Goal: Information Seeking & Learning: Learn about a topic

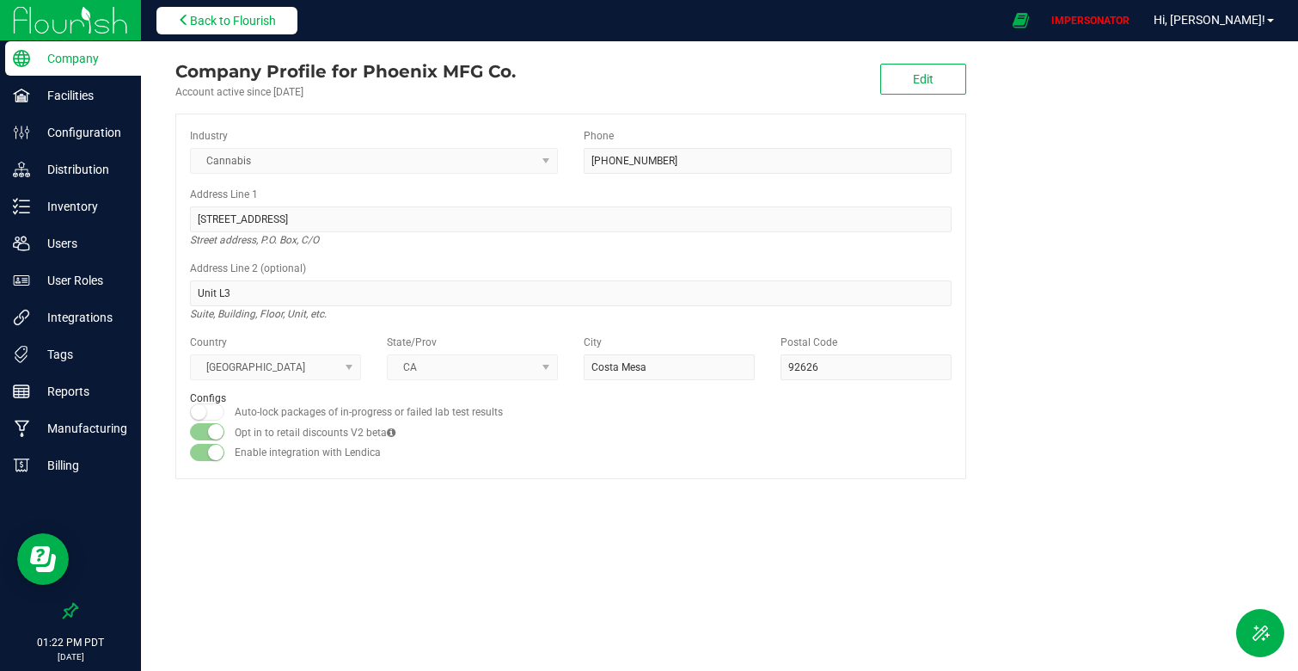
click at [199, 18] on span "Back to Flourish" at bounding box center [233, 21] width 86 height 14
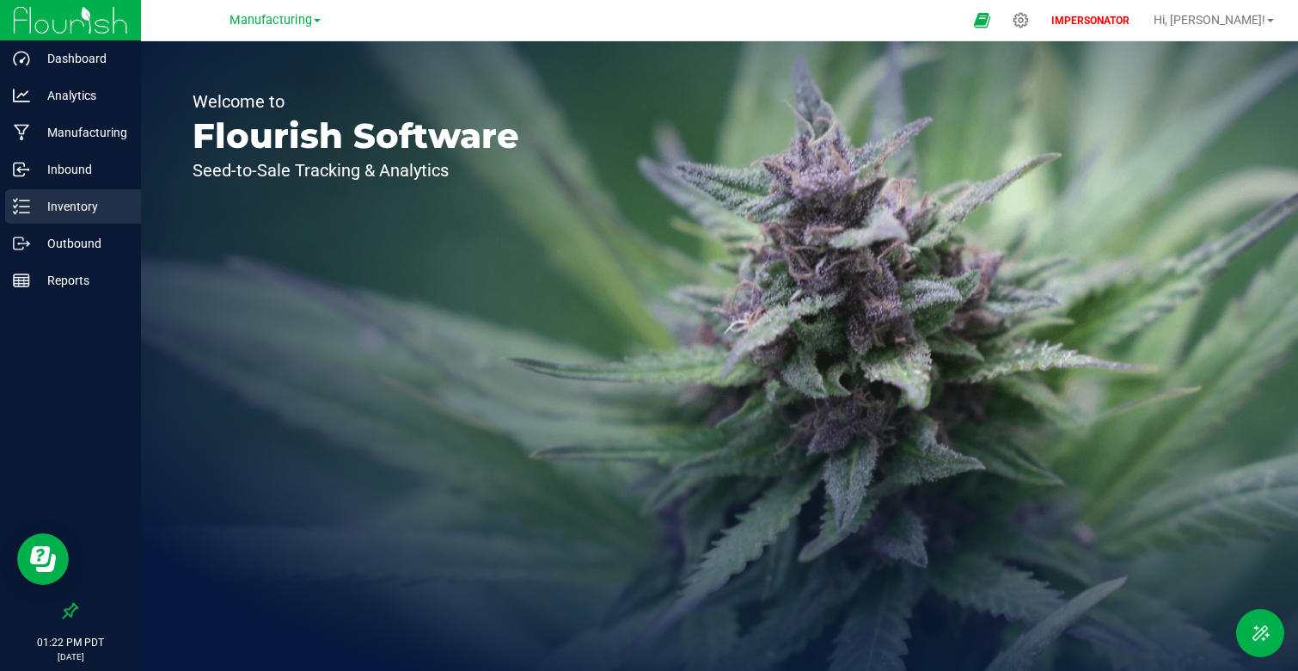
click at [90, 203] on p "Inventory" at bounding box center [81, 206] width 103 height 21
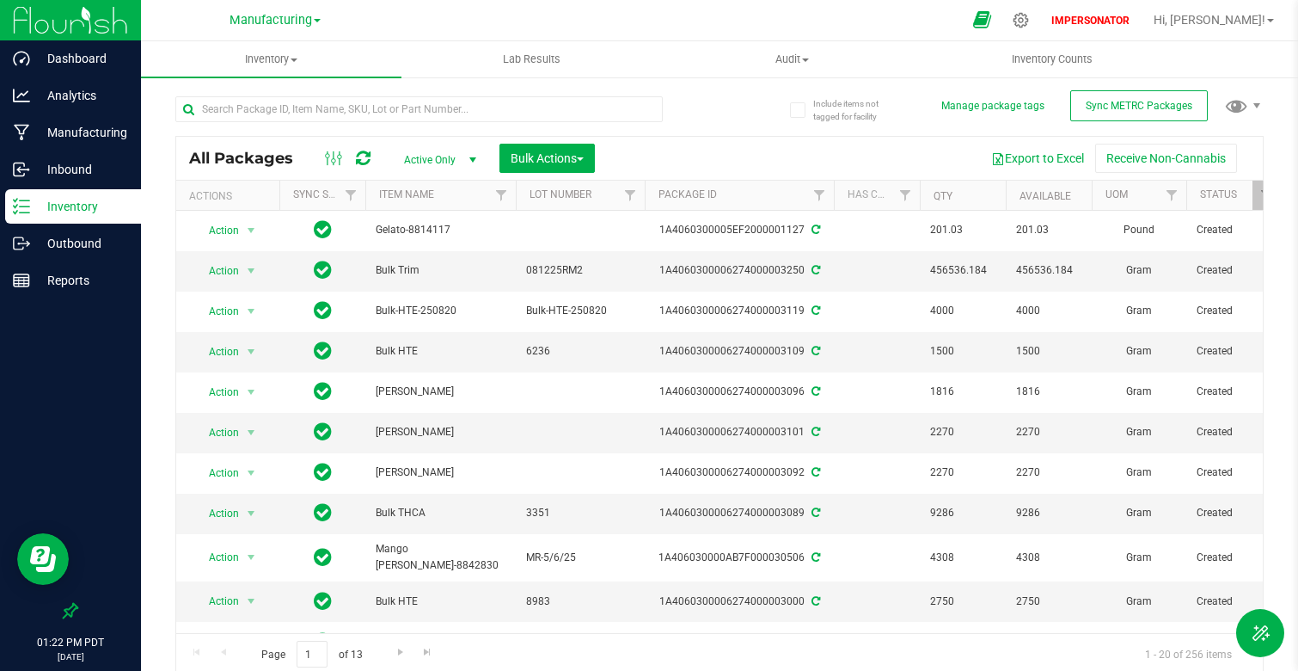
click at [991, 20] on icon at bounding box center [982, 20] width 18 height 20
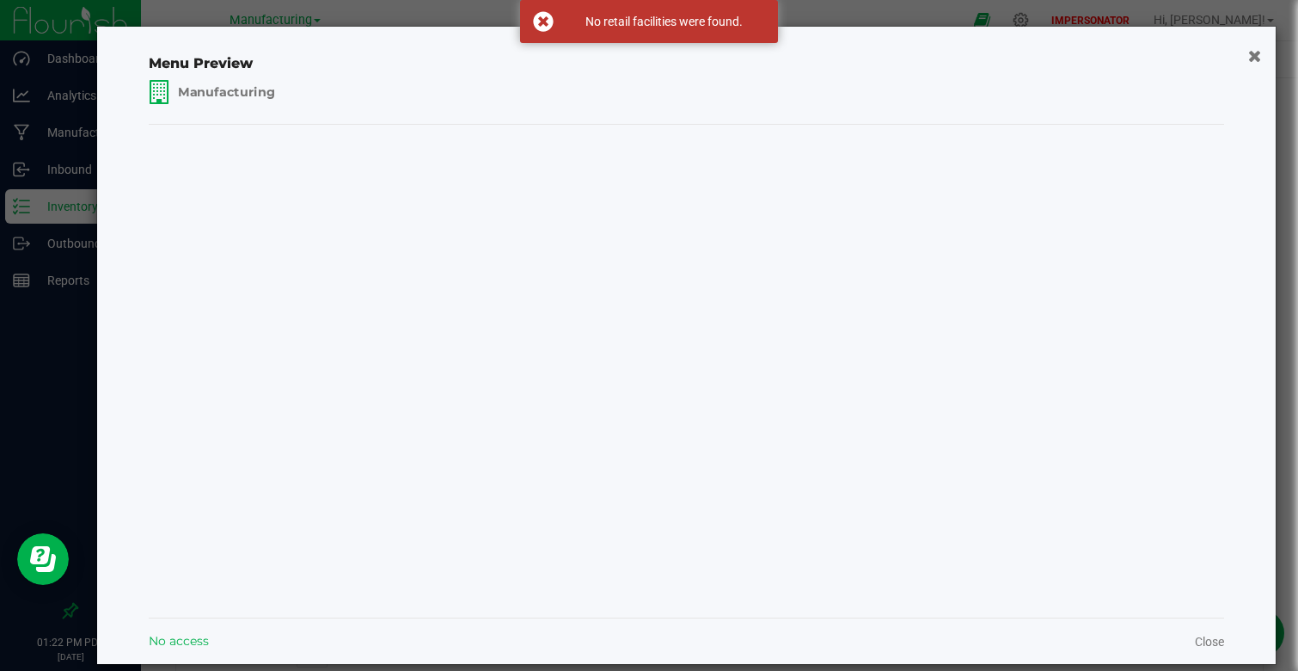
click at [218, 95] on span "Manufacturing" at bounding box center [227, 91] width 96 height 17
click at [295, 143] on div "Manufacturing" at bounding box center [278, 140] width 256 height 58
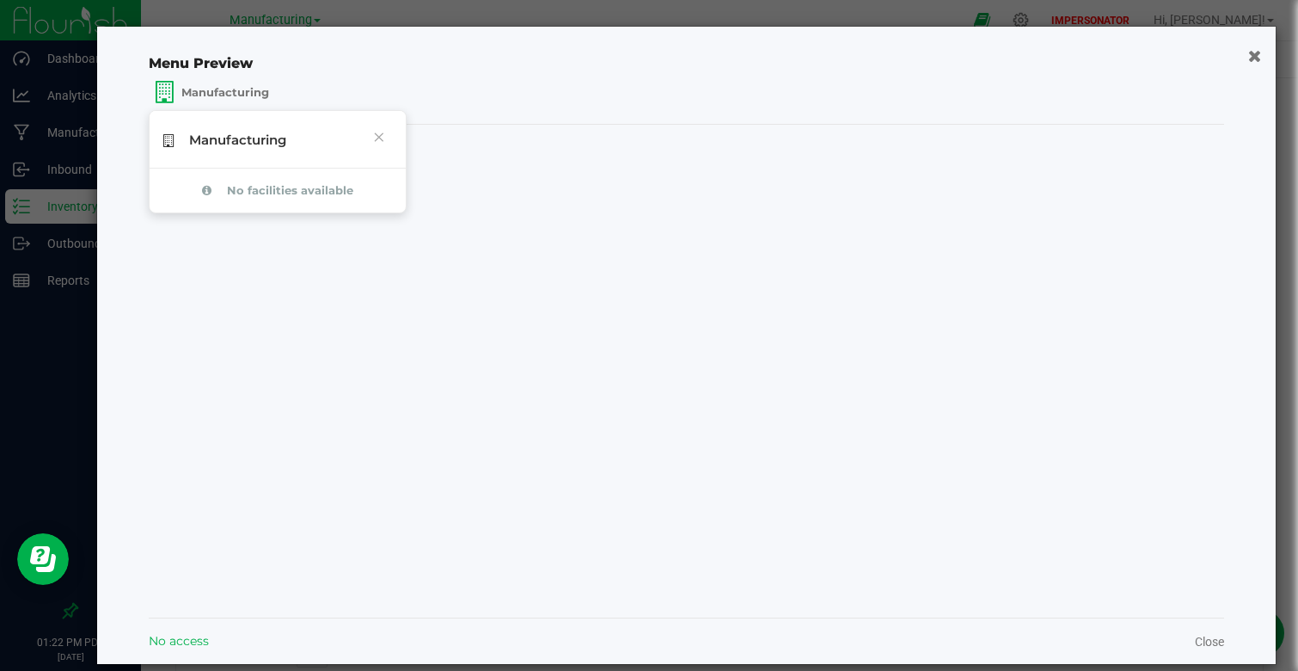
click at [568, 390] on div at bounding box center [687, 370] width 1076 height 464
click at [174, 641] on span "No access" at bounding box center [179, 641] width 60 height 18
drag, startPoint x: 732, startPoint y: 445, endPoint x: 706, endPoint y: 445, distance: 25.8
click at [732, 445] on div at bounding box center [687, 370] width 1076 height 464
click at [1249, 58] on icon "button" at bounding box center [1255, 55] width 15 height 18
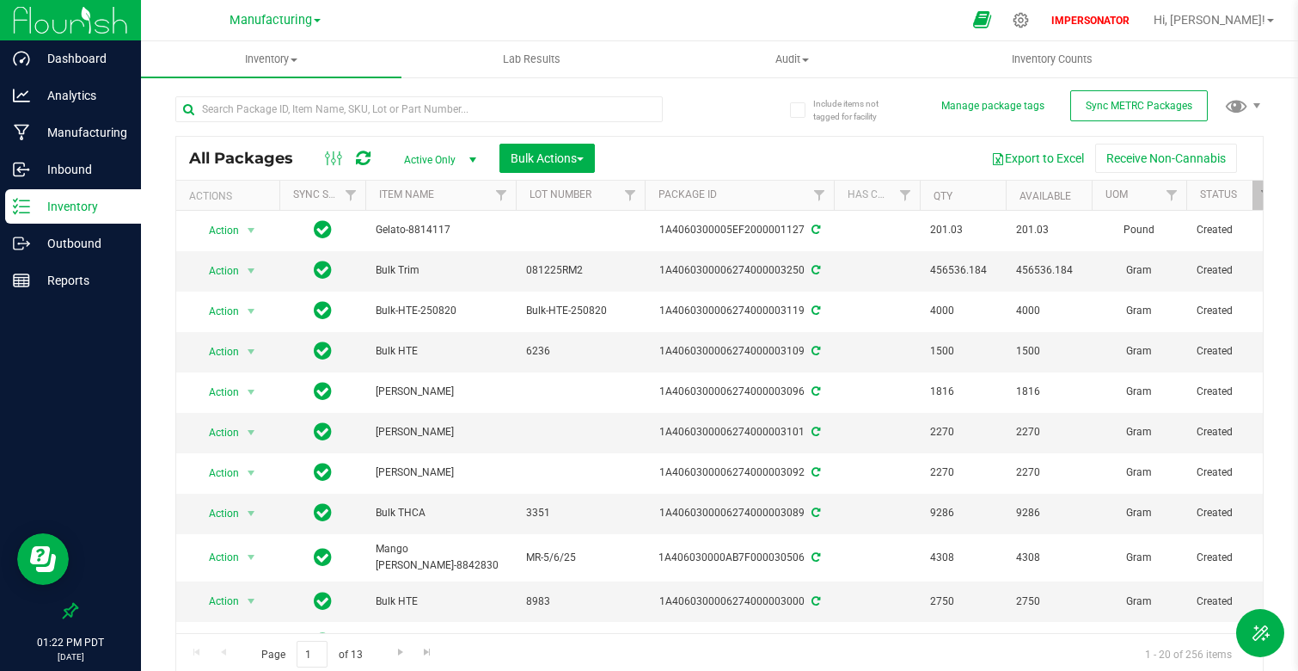
click at [1004, 28] on span at bounding box center [982, 20] width 43 height 37
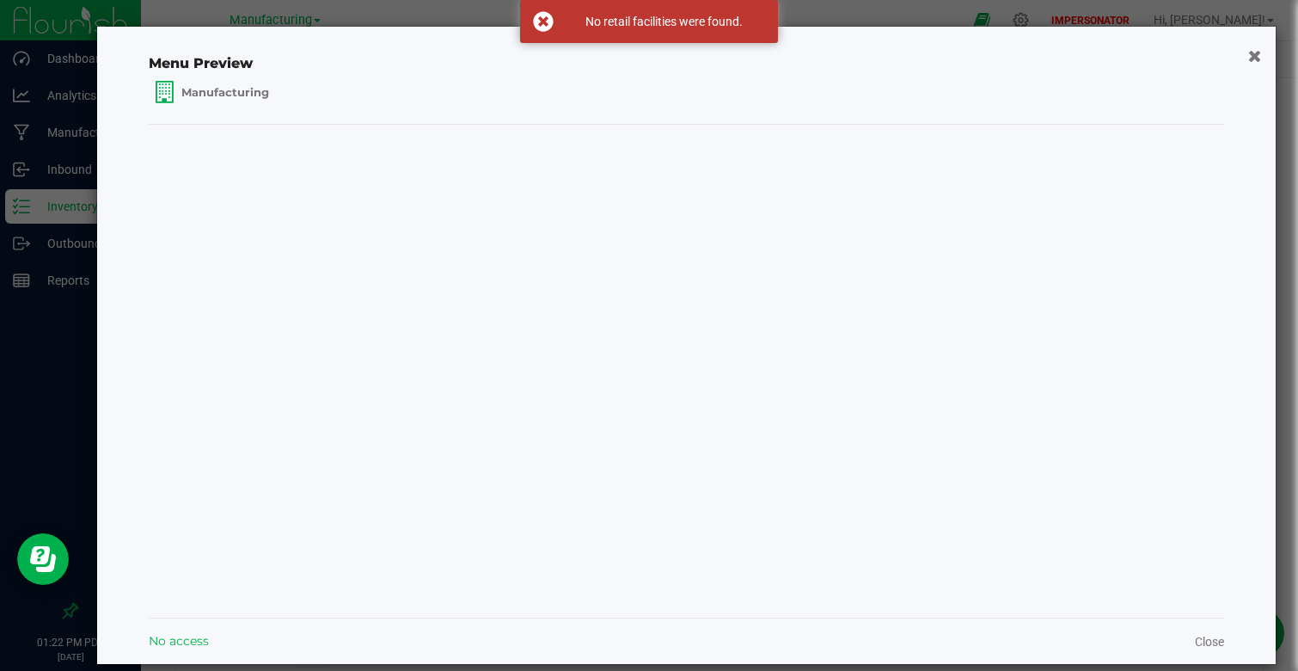
click at [1253, 53] on icon "button" at bounding box center [1254, 55] width 13 height 17
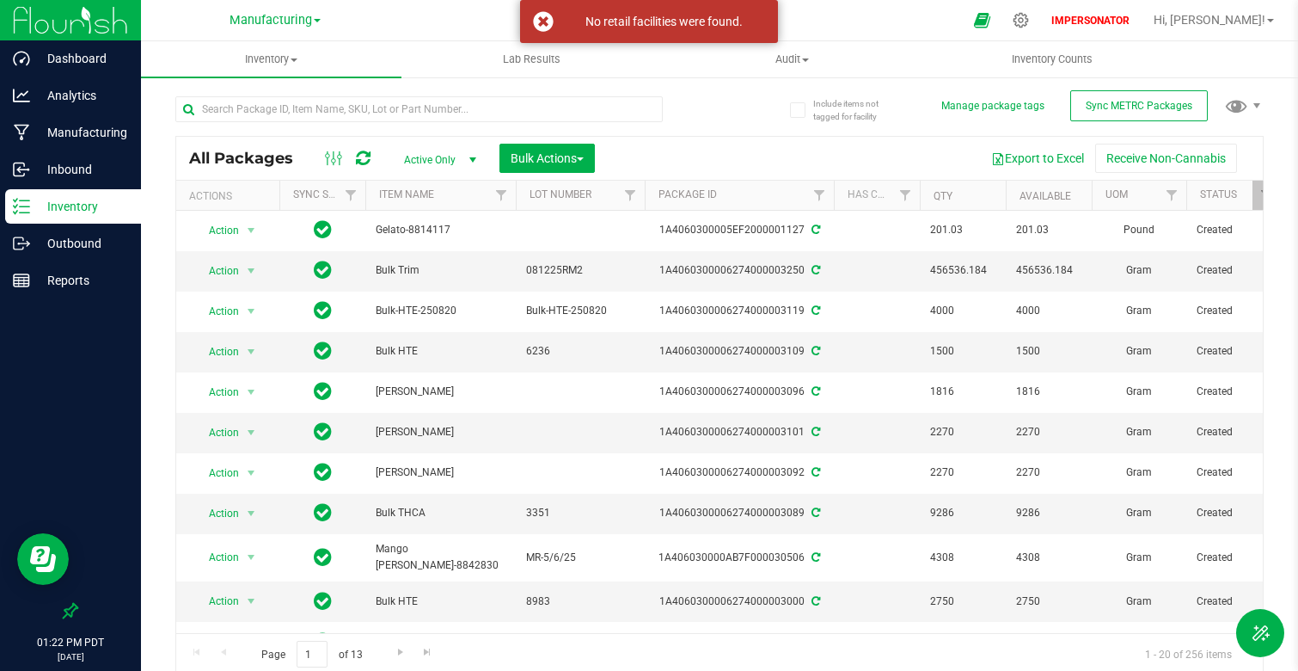
click at [1235, 30] on div "IMPERSONATOR Hi, [PERSON_NAME]!" at bounding box center [1163, 20] width 236 height 30
click at [1229, 24] on span "Hi, [PERSON_NAME]!" at bounding box center [1210, 20] width 112 height 14
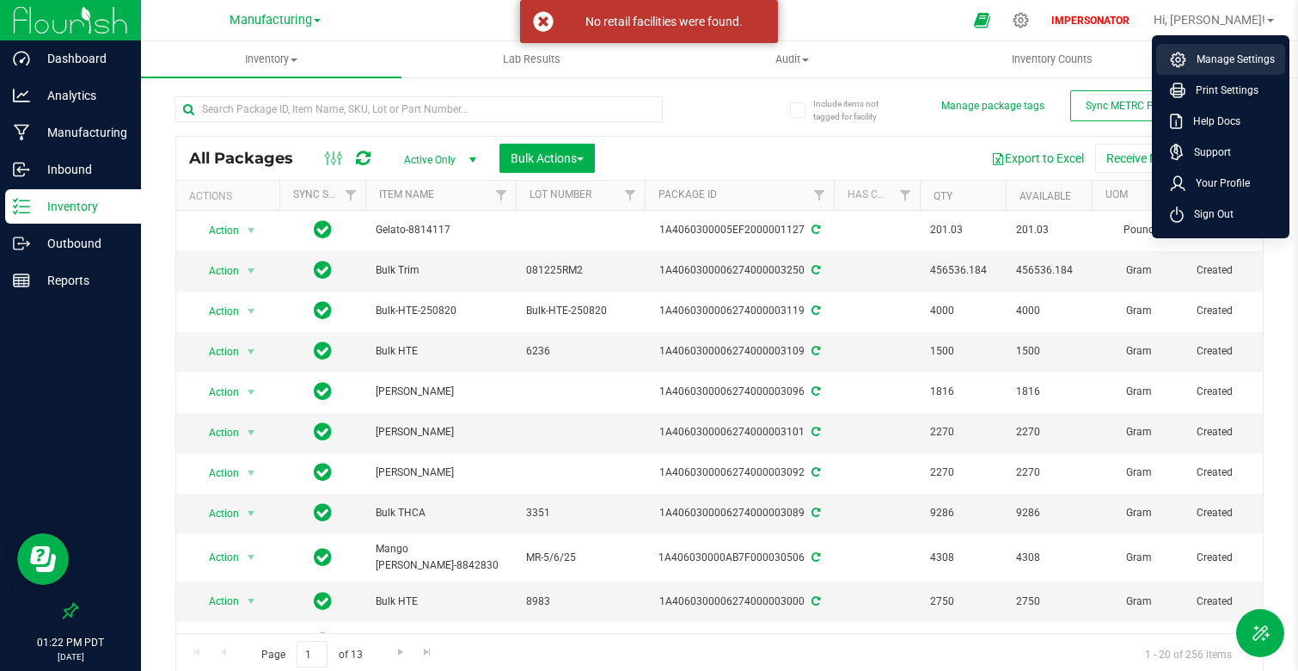
click at [1220, 45] on li "Manage Settings" at bounding box center [1220, 59] width 129 height 31
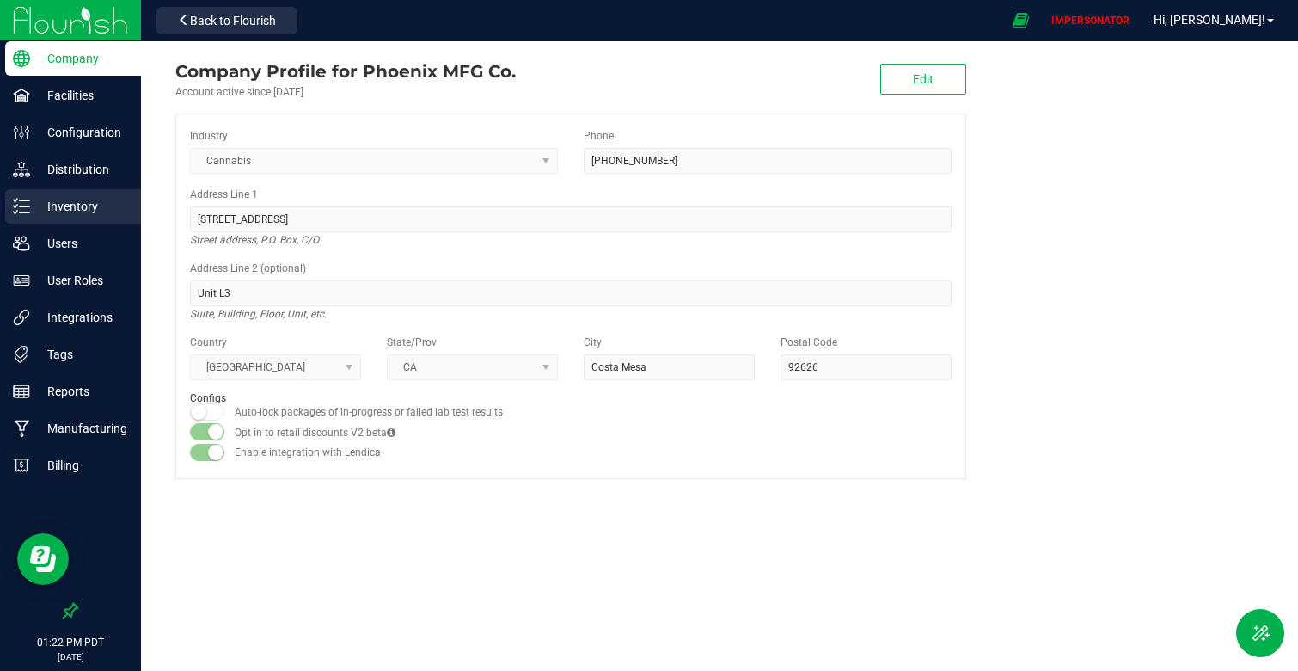
click at [78, 213] on p "Inventory" at bounding box center [81, 206] width 103 height 21
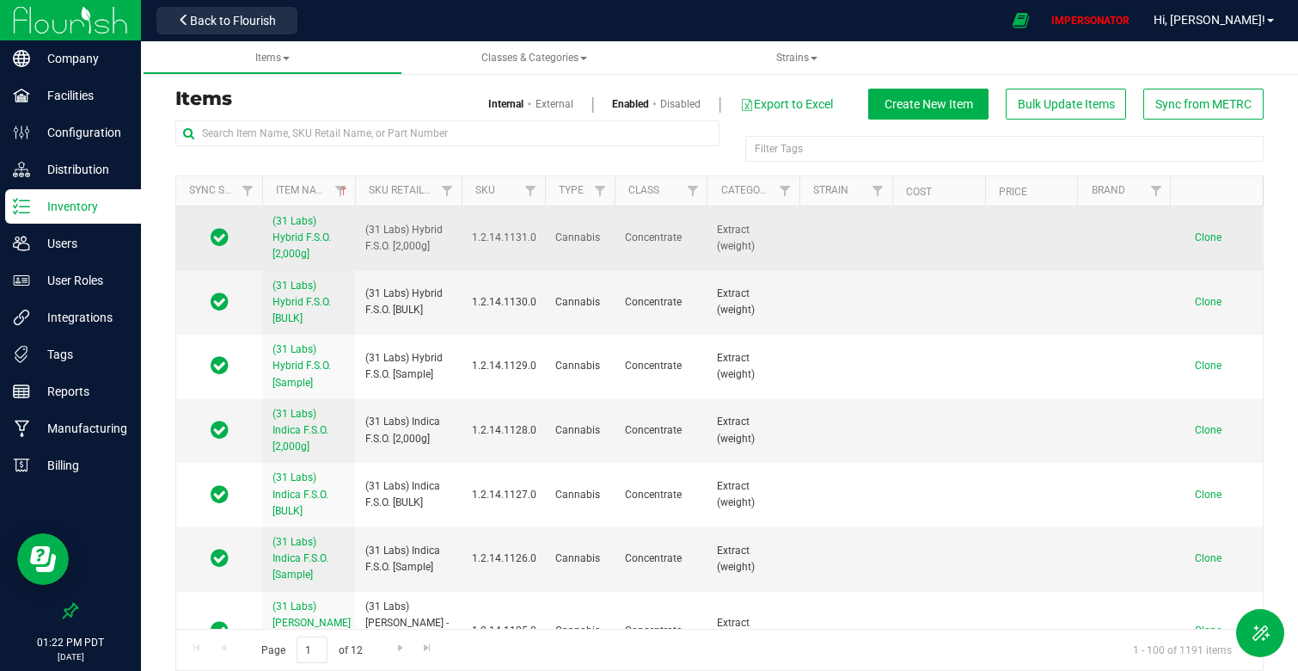
click at [283, 244] on link "(31 Labs) Hybrid F.S.O. [2,000g]" at bounding box center [309, 238] width 72 height 50
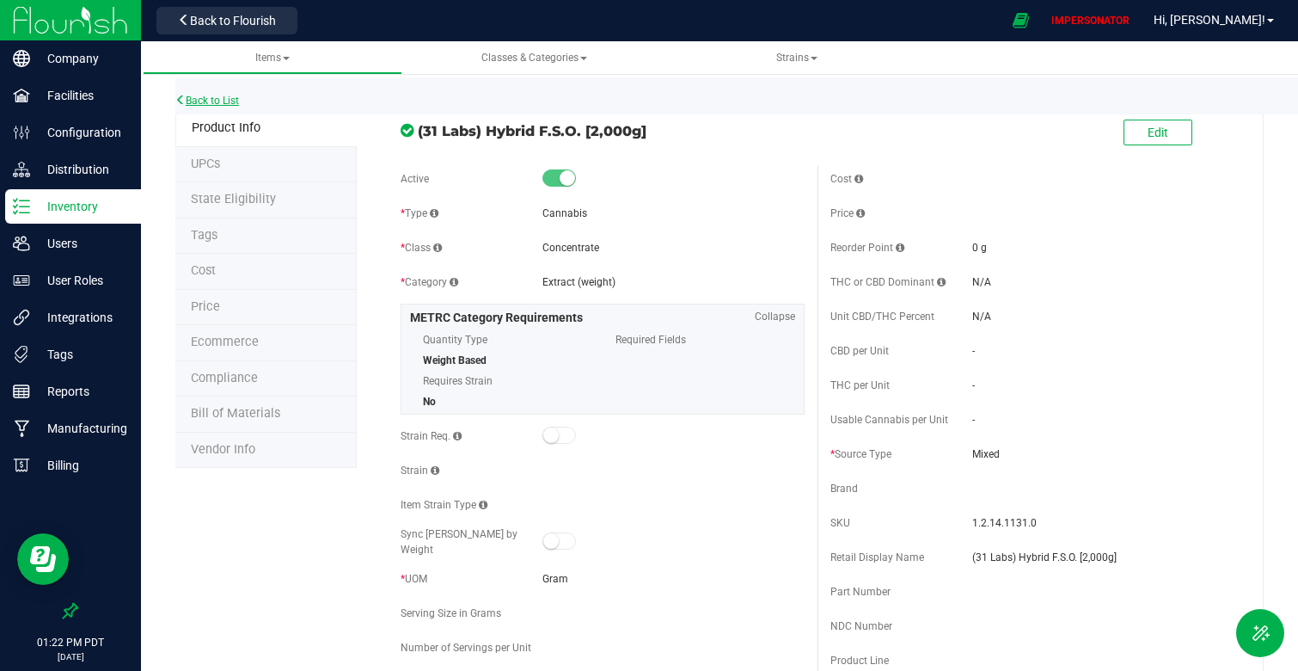
click at [223, 101] on link "Back to List" at bounding box center [207, 101] width 64 height 12
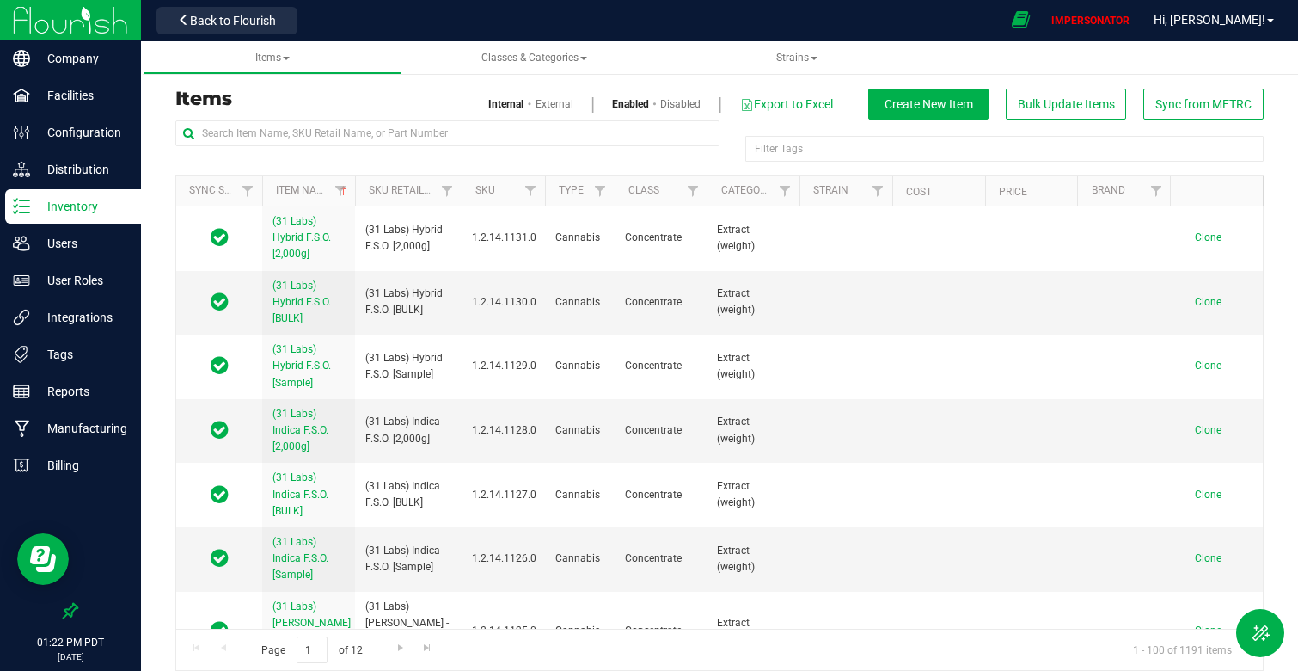
click at [1030, 14] on icon at bounding box center [1021, 20] width 18 height 20
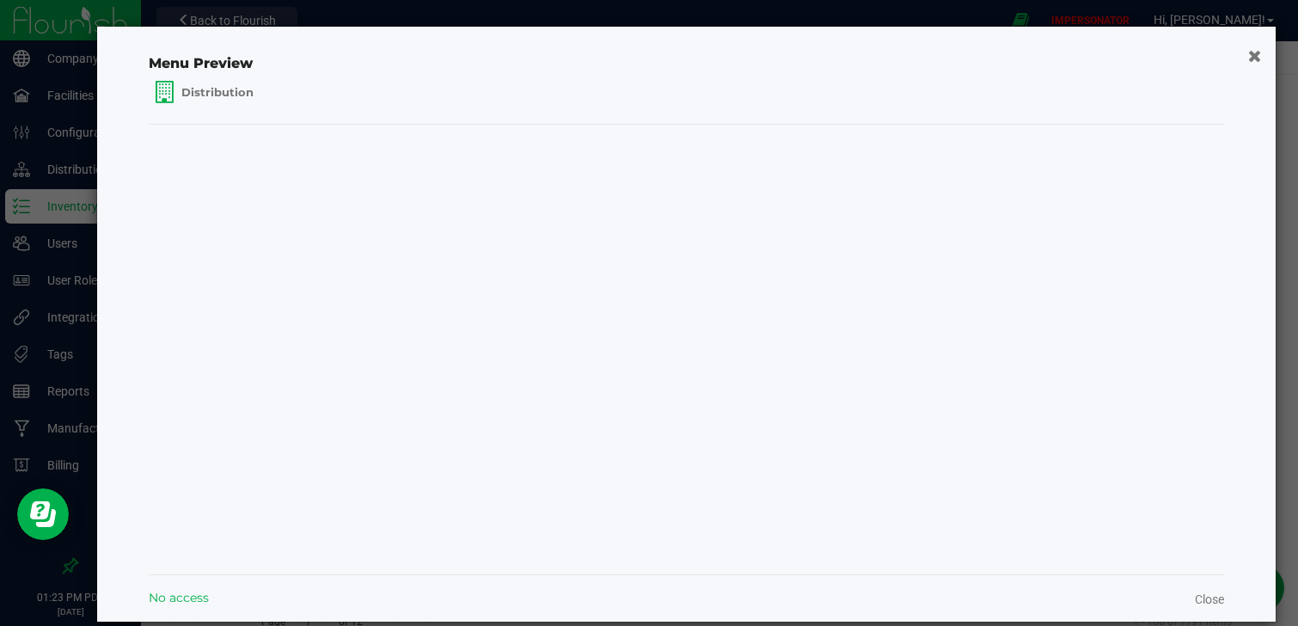
click at [169, 591] on span "No access" at bounding box center [179, 598] width 60 height 18
click at [200, 91] on span "Distribution" at bounding box center [219, 91] width 79 height 17
click at [1254, 57] on icon "button" at bounding box center [1254, 55] width 13 height 17
